Goal: Task Accomplishment & Management: Use online tool/utility

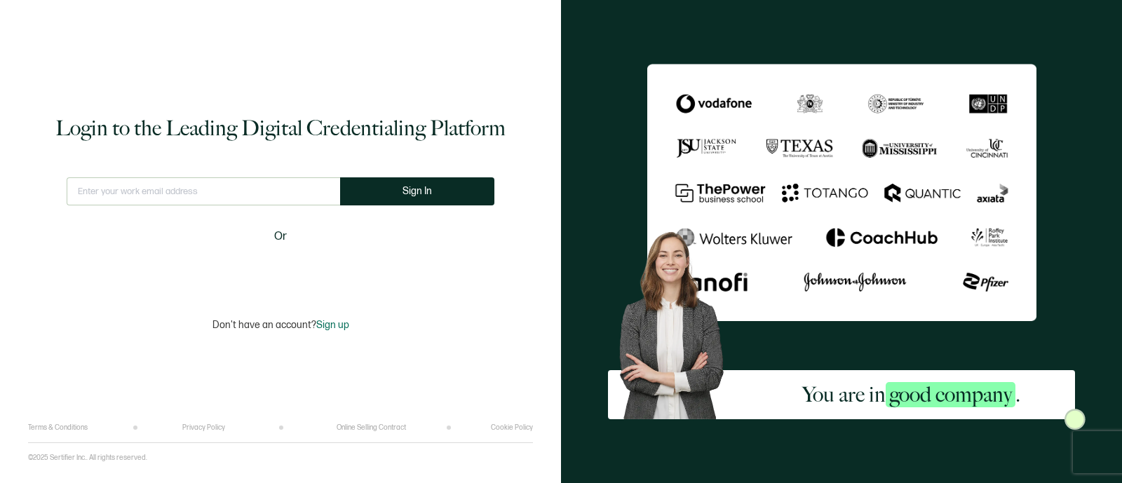
click at [217, 185] on input "text" at bounding box center [203, 191] width 273 height 28
type input "[PERSON_NAME][EMAIL_ADDRESS][PERSON_NAME][DOMAIN_NAME]"
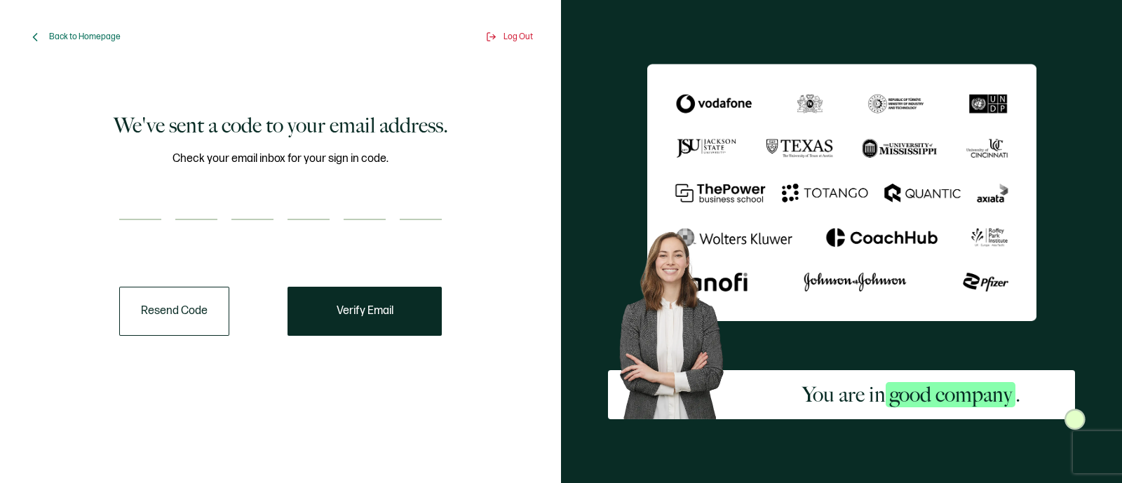
click at [130, 207] on input "number" at bounding box center [140, 206] width 42 height 28
paste input "8"
type input "8"
type input "2"
type input "5"
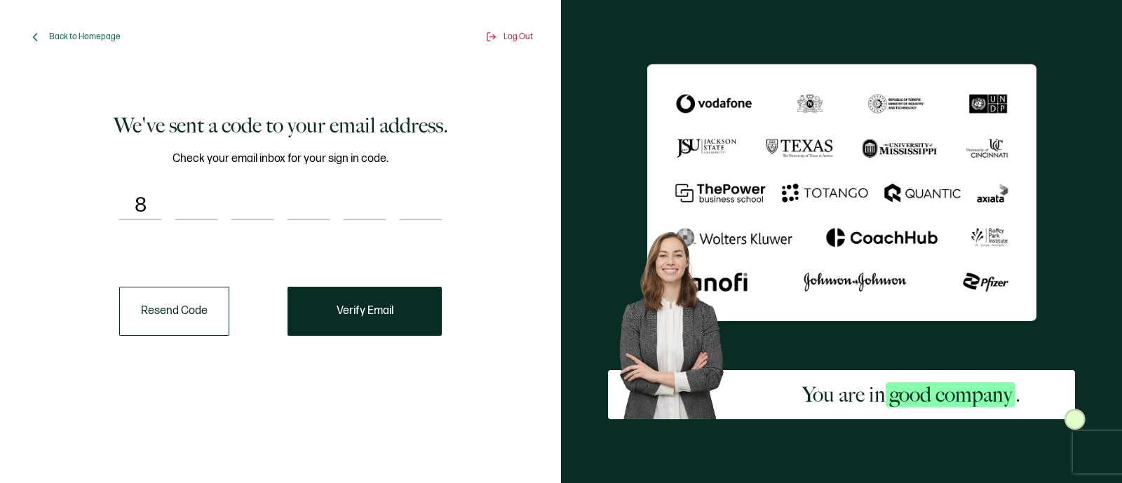
type input "3"
type input "7"
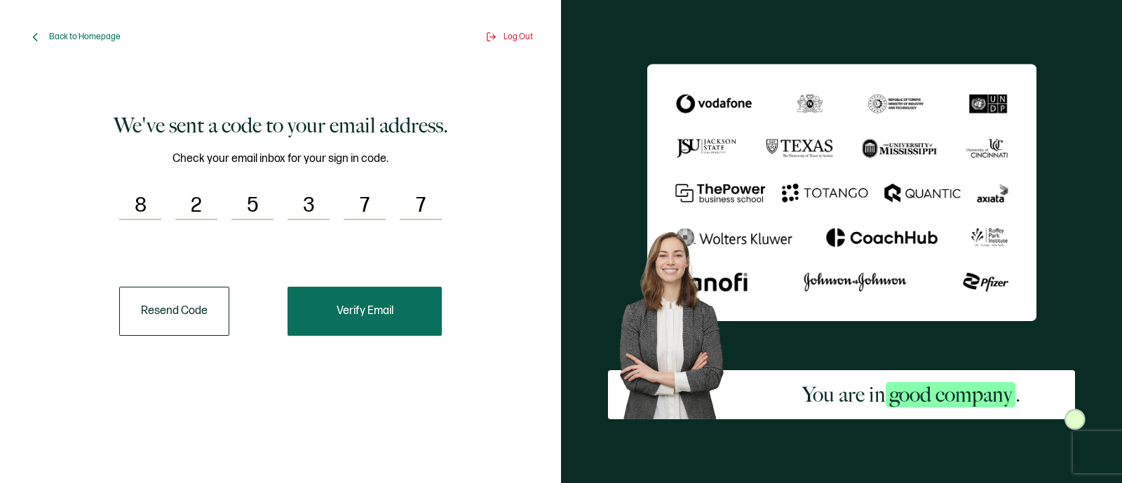
click at [350, 298] on button "Verify Email" at bounding box center [365, 311] width 154 height 49
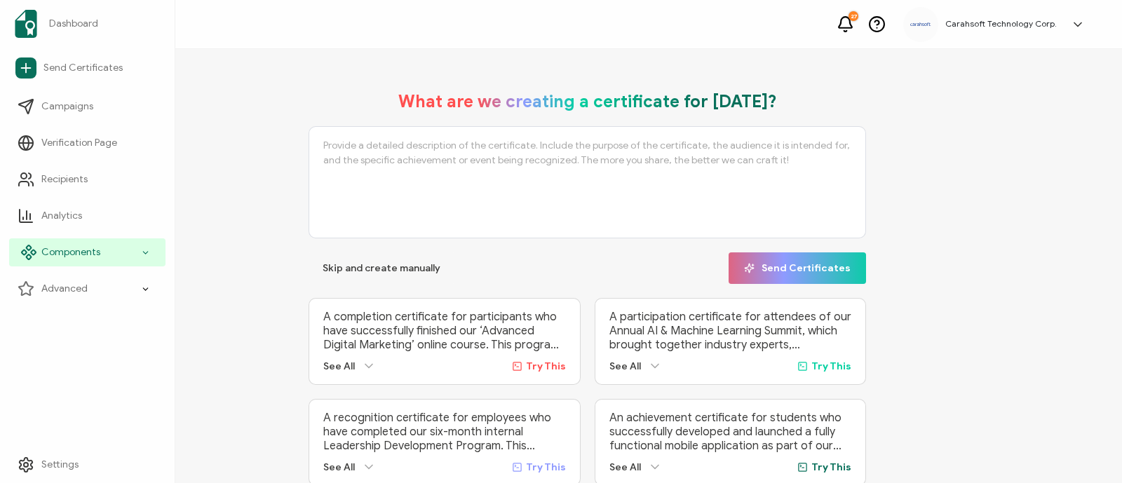
click at [81, 261] on div "Components" at bounding box center [87, 252] width 156 height 28
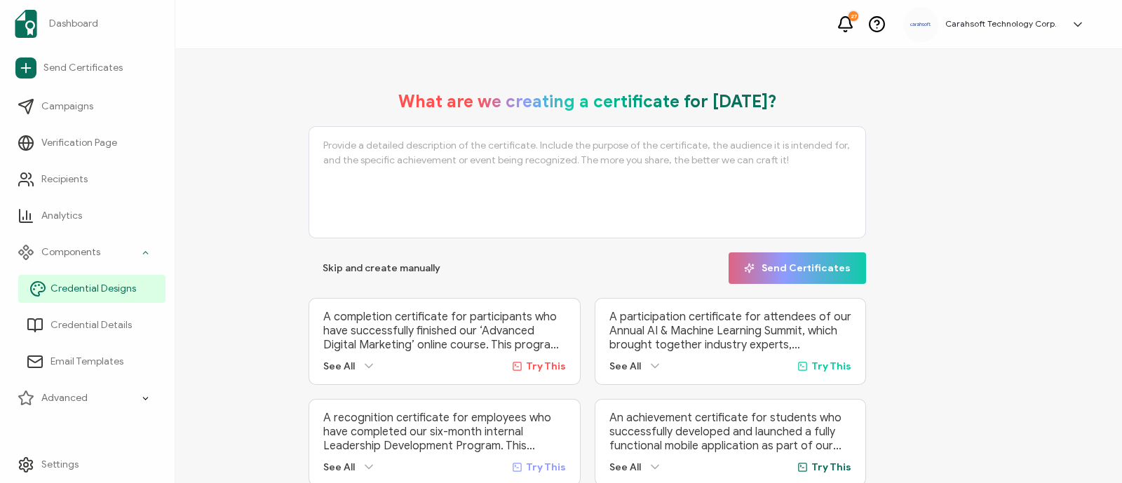
click at [130, 297] on link "Credential Designs" at bounding box center [91, 289] width 147 height 28
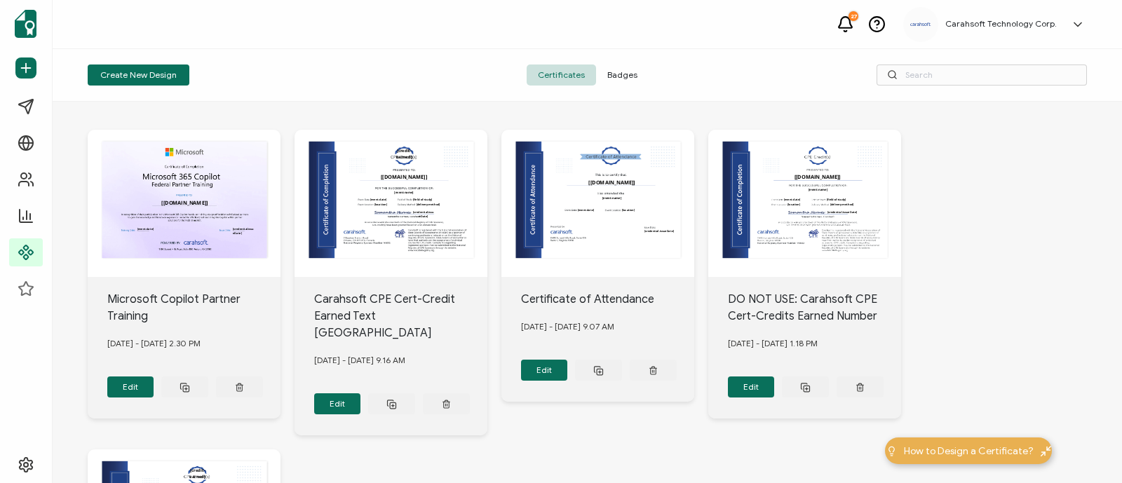
click at [233, 67] on div "Create New Design" at bounding box center [254, 75] width 333 height 21
click at [603, 74] on span "Badges" at bounding box center [622, 75] width 53 height 21
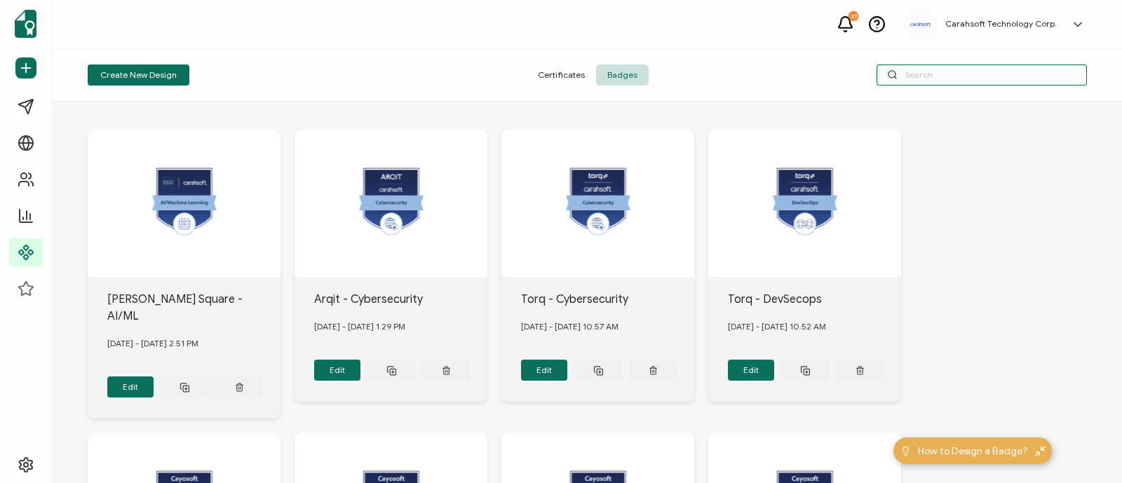
click at [929, 74] on input "text" at bounding box center [982, 75] width 210 height 21
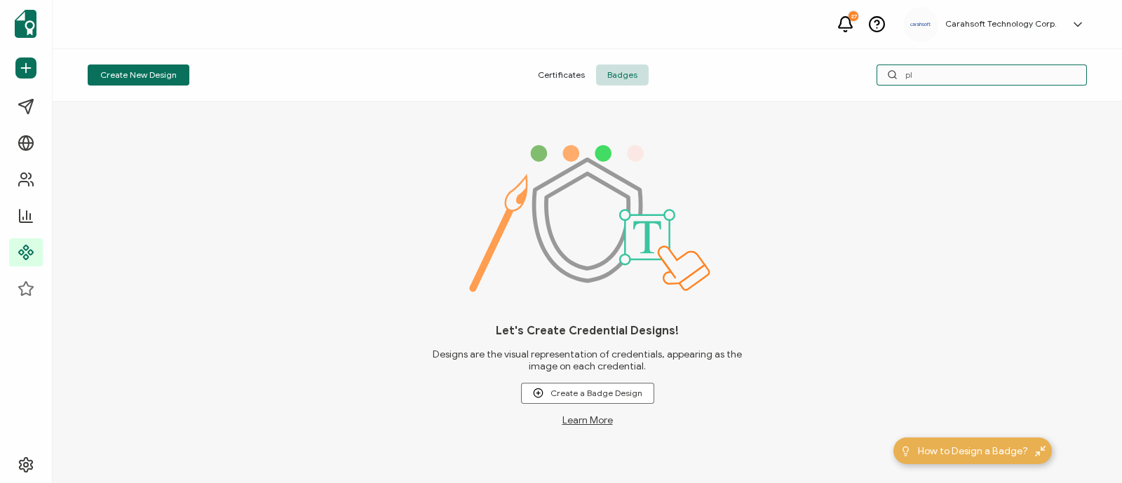
type input "p"
